Goal: Find specific page/section: Find specific page/section

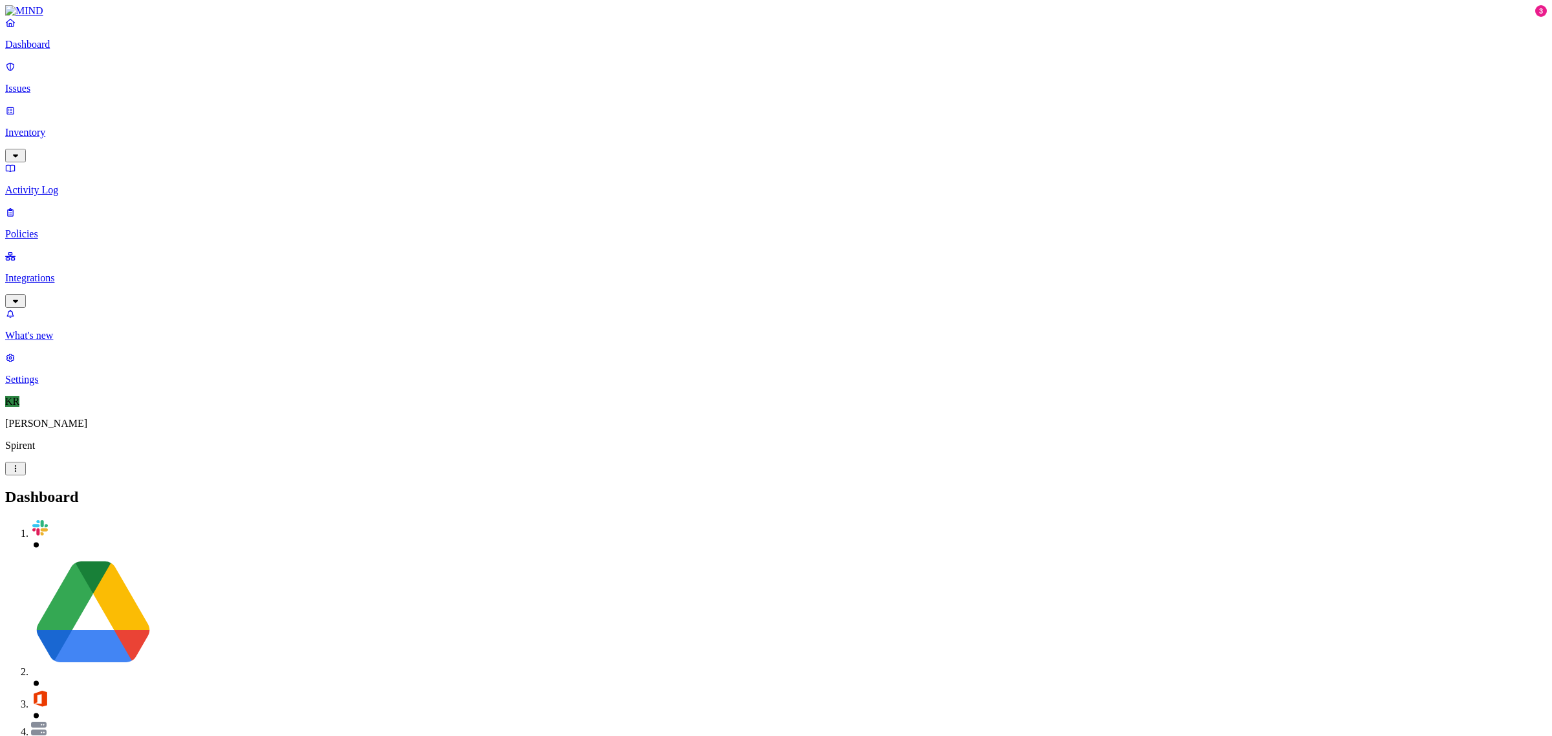
click at [52, 83] on p "Issues" at bounding box center [776, 89] width 1542 height 12
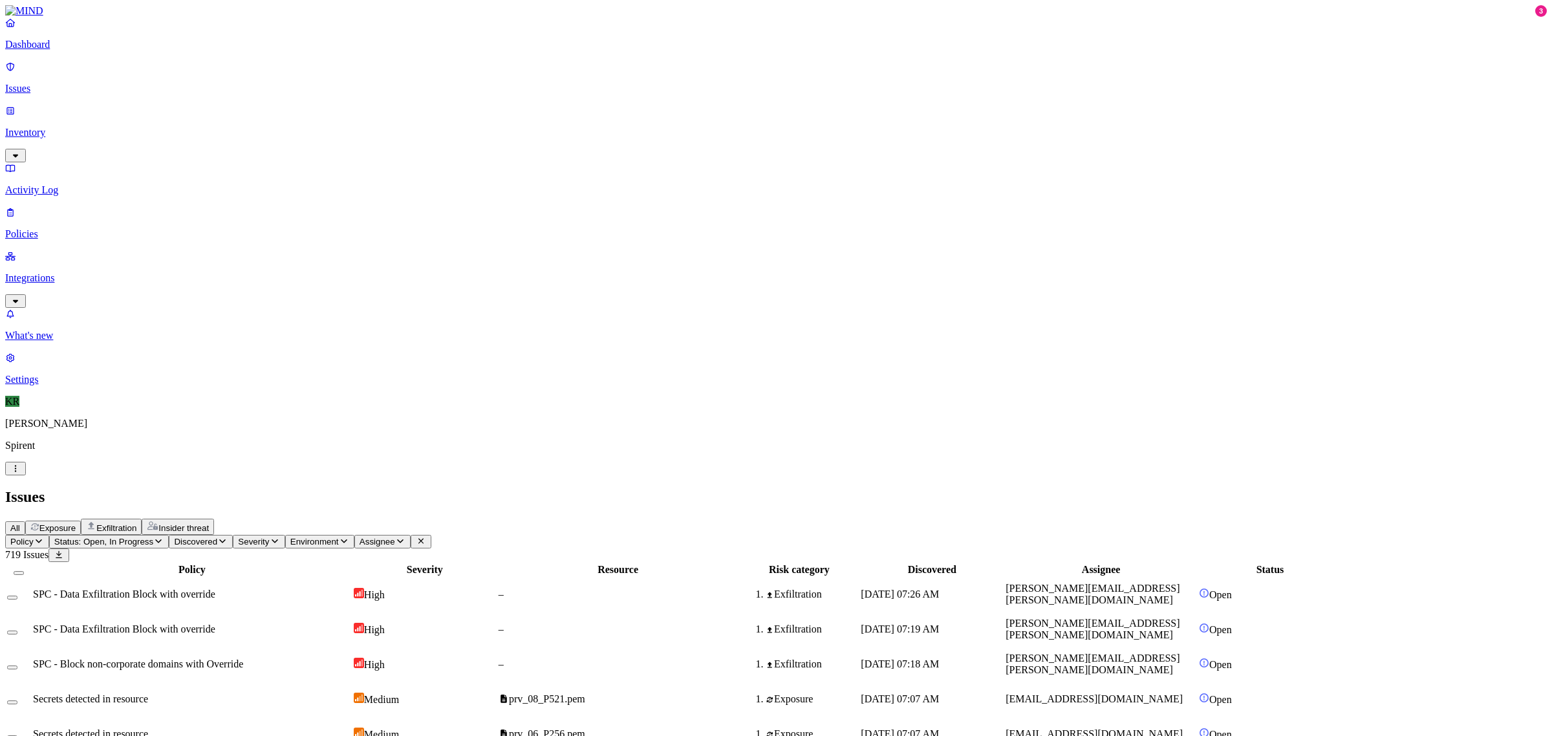
click at [76, 523] on span "Exposure" at bounding box center [57, 528] width 36 height 10
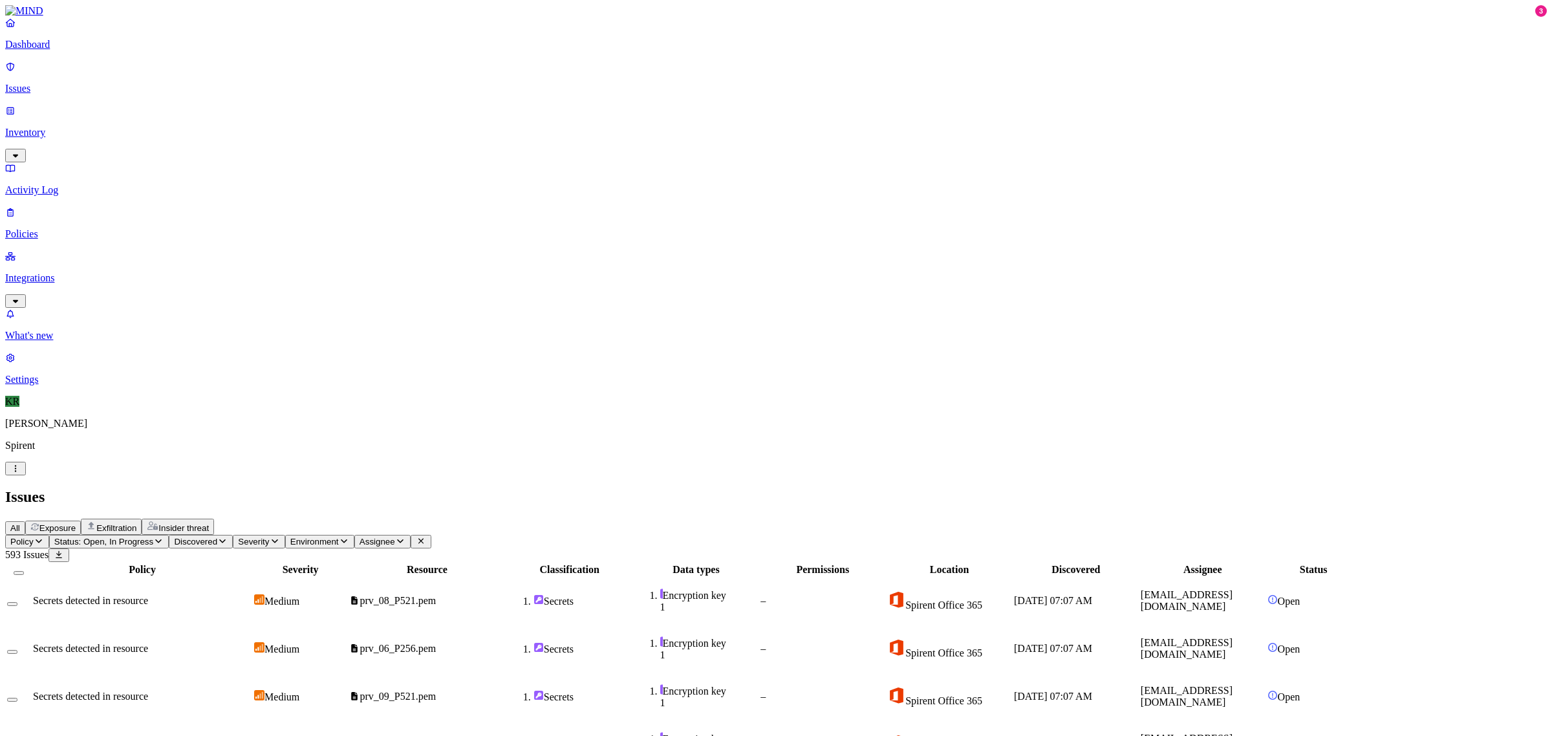
scroll to position [199, 0]
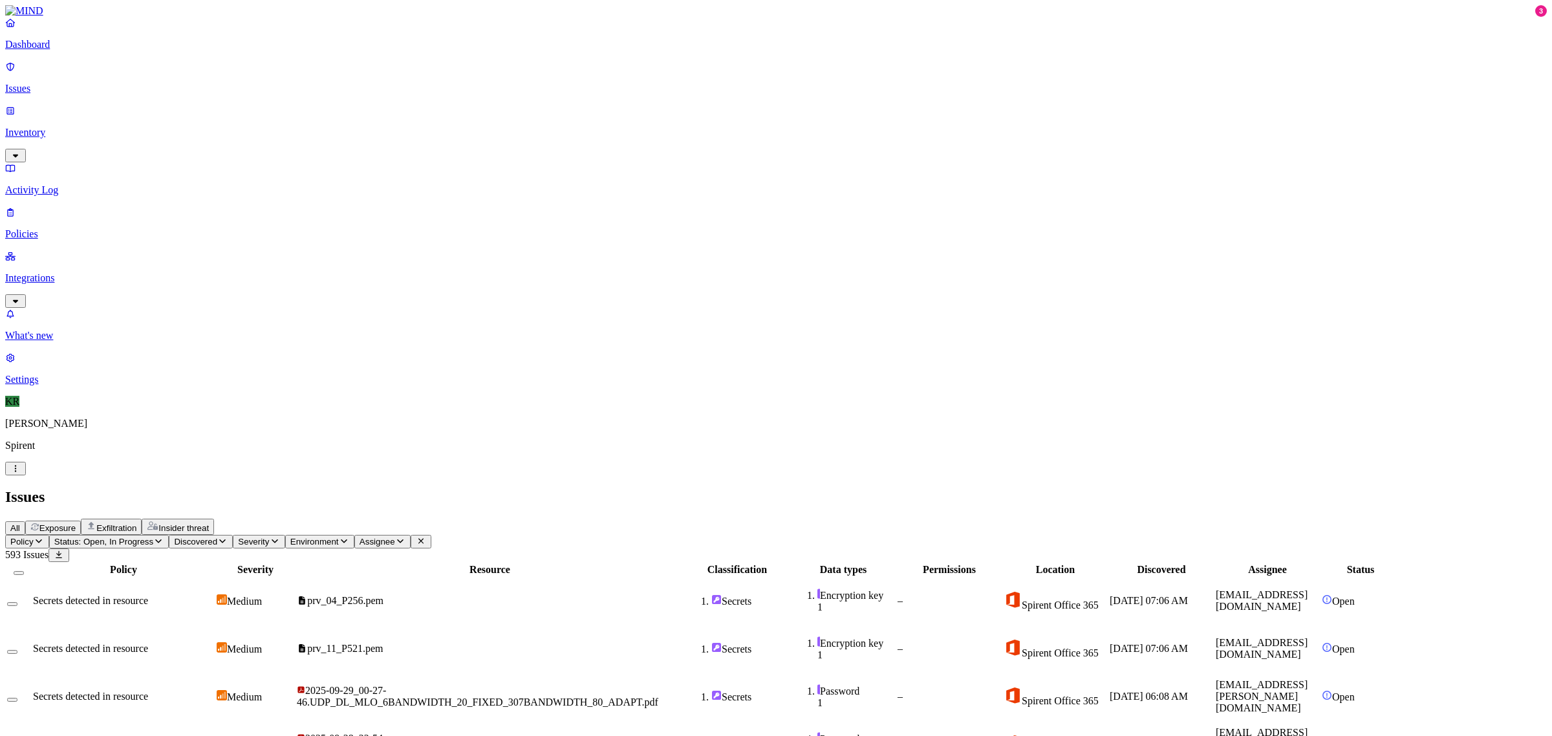
drag, startPoint x: 160, startPoint y: 46, endPoint x: 169, endPoint y: 53, distance: 11.5
click at [164, 519] on div "All Exposure Exfiltration Insider threat" at bounding box center [776, 527] width 1542 height 16
click at [25, 521] on button "All" at bounding box center [15, 528] width 20 height 14
